Goal: Browse casually

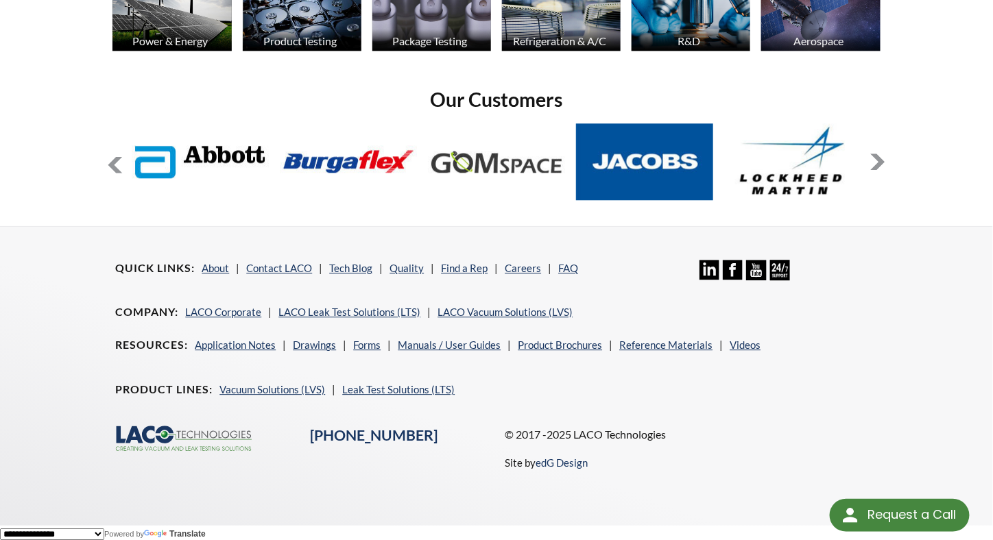
scroll to position [1090, 0]
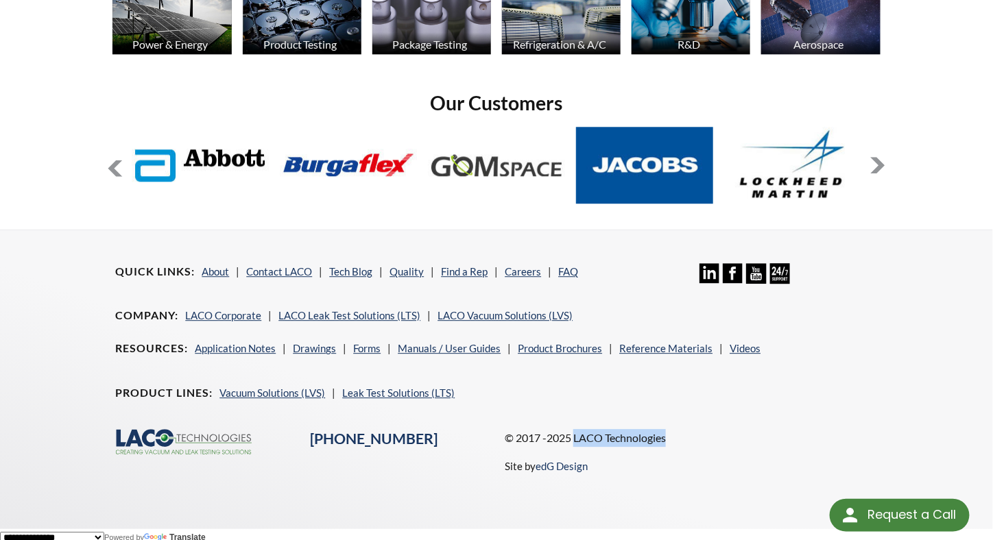
drag, startPoint x: 680, startPoint y: 440, endPoint x: 576, endPoint y: 436, distance: 104.3
click at [576, 436] on p "© 2017 -2025 LACO Technologies" at bounding box center [691, 438] width 373 height 18
copy p "LACO Technologies"
click at [640, 433] on p "© 2017 -2025 LACO Technologies" at bounding box center [691, 438] width 373 height 18
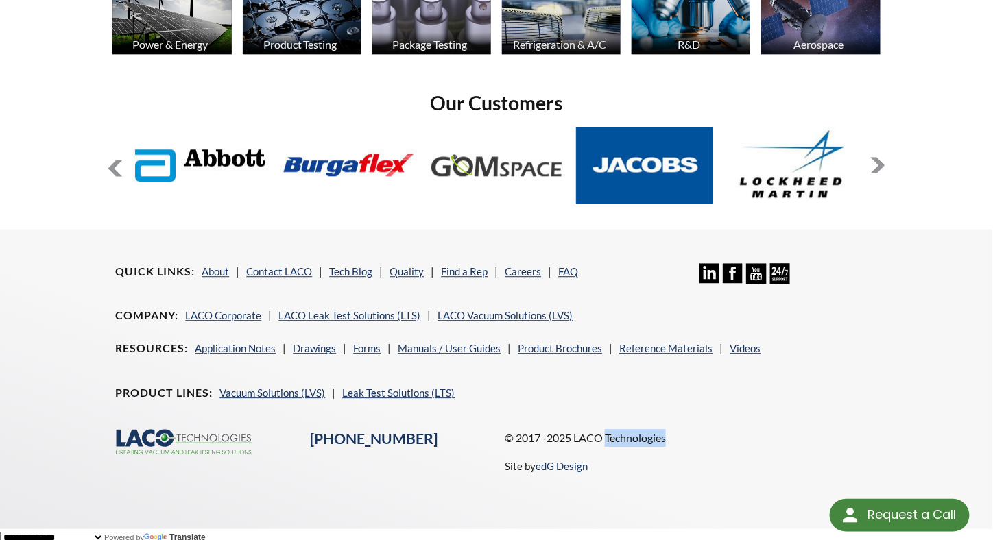
click at [640, 433] on p "© 2017 -2025 LACO Technologies" at bounding box center [691, 438] width 373 height 18
click at [656, 433] on p "© 2017 -2025 LACO Technologies" at bounding box center [691, 438] width 373 height 18
drag, startPoint x: 673, startPoint y: 434, endPoint x: 576, endPoint y: 437, distance: 97.4
click at [576, 437] on p "© 2017 -2025 LACO Technologies" at bounding box center [691, 438] width 373 height 18
copy p "LACO Technologies"
